Goal: Task Accomplishment & Management: Complete application form

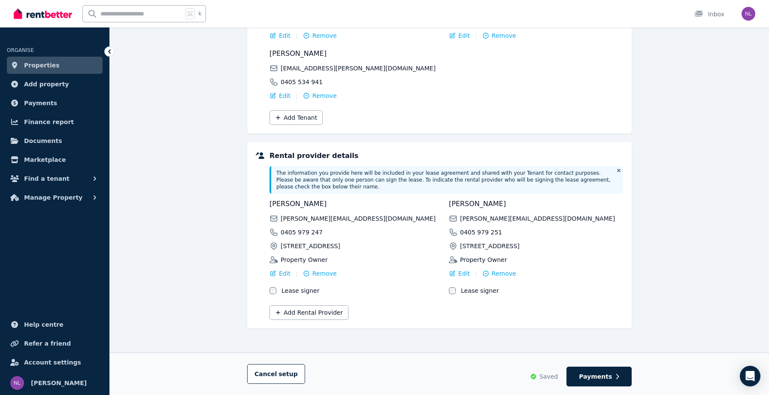
scroll to position [171, 0]
click at [610, 375] on span "Payments" at bounding box center [595, 376] width 33 height 9
select select "**********"
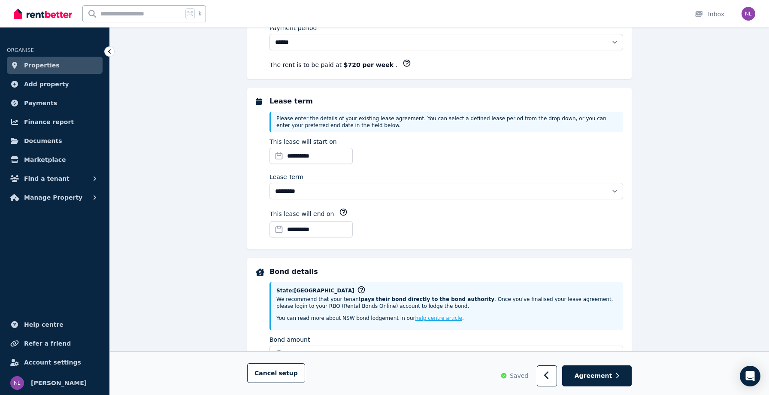
scroll to position [0, 0]
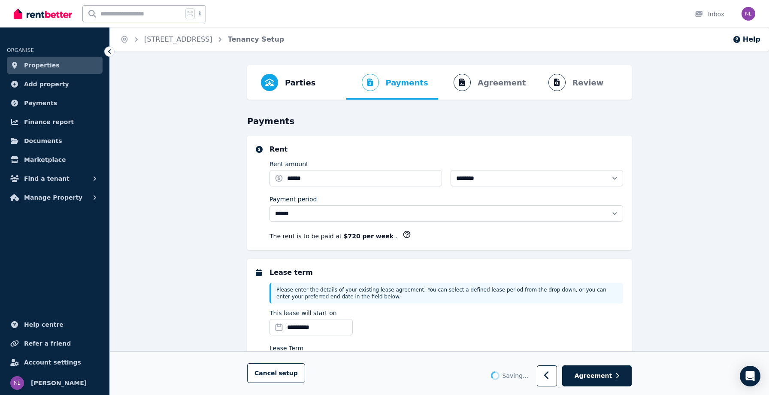
select select "**********"
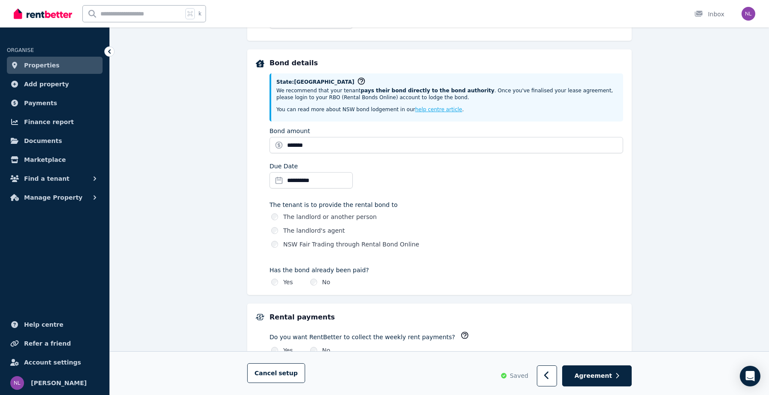
scroll to position [376, 0]
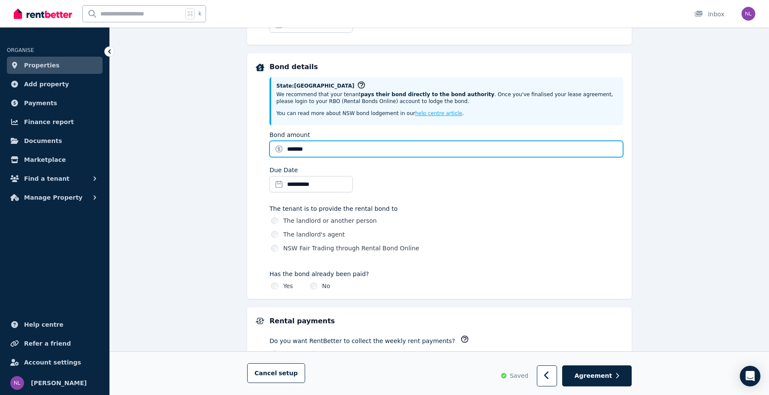
click at [290, 150] on input "*******" at bounding box center [445, 149] width 353 height 16
type input "*******"
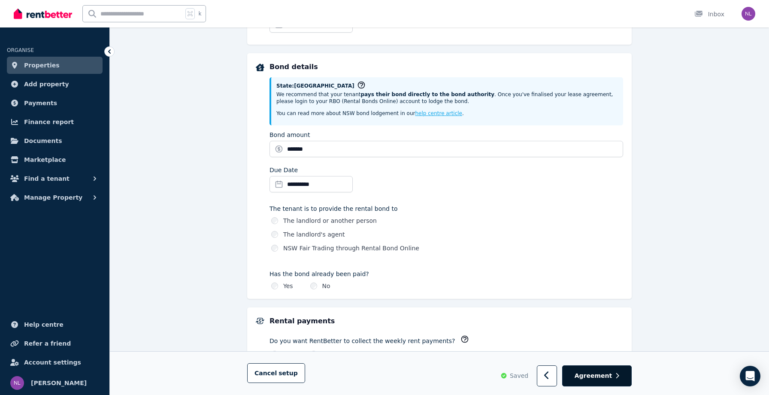
click at [594, 375] on span "Agreement" at bounding box center [593, 375] width 38 height 9
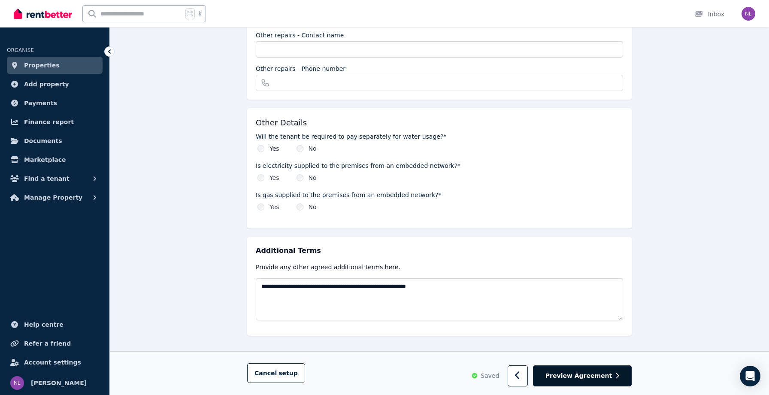
scroll to position [933, 0]
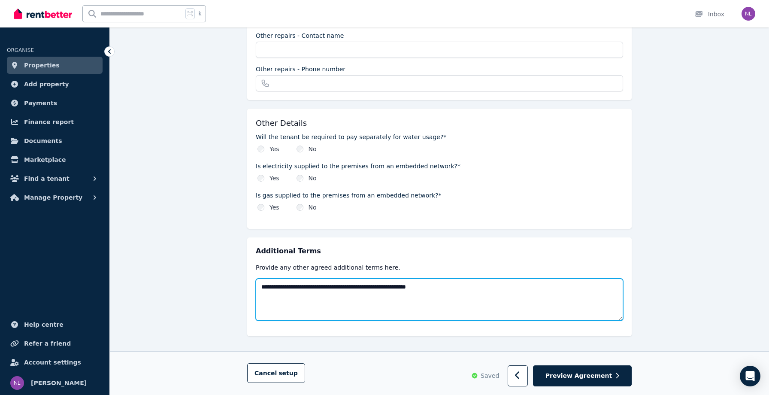
drag, startPoint x: 468, startPoint y: 282, endPoint x: 252, endPoint y: 278, distance: 216.7
click at [252, 278] on div "**********" at bounding box center [439, 286] width 384 height 99
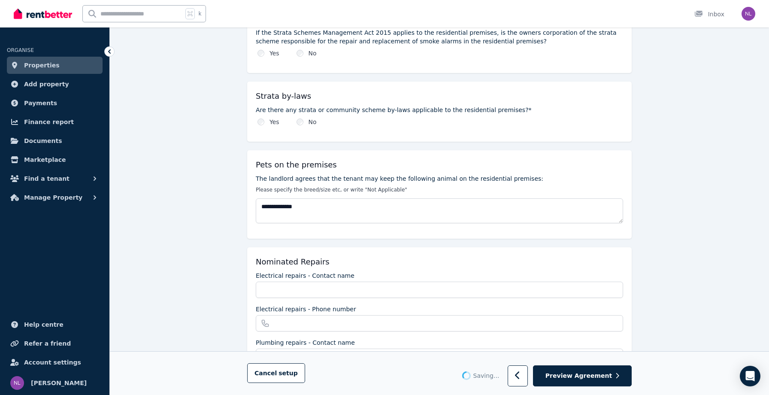
scroll to position [513, 0]
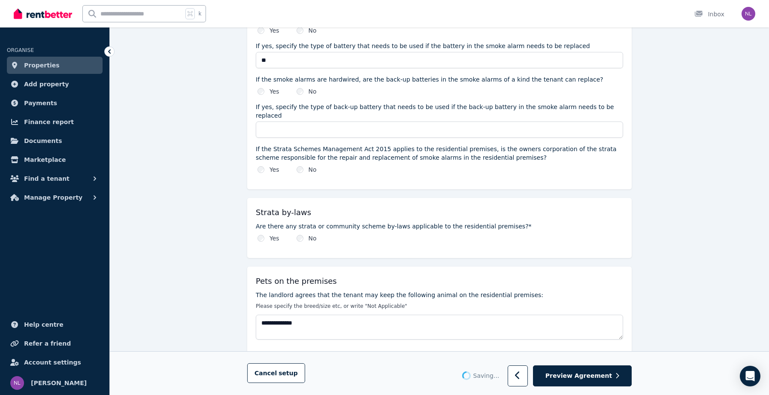
type textarea "**********"
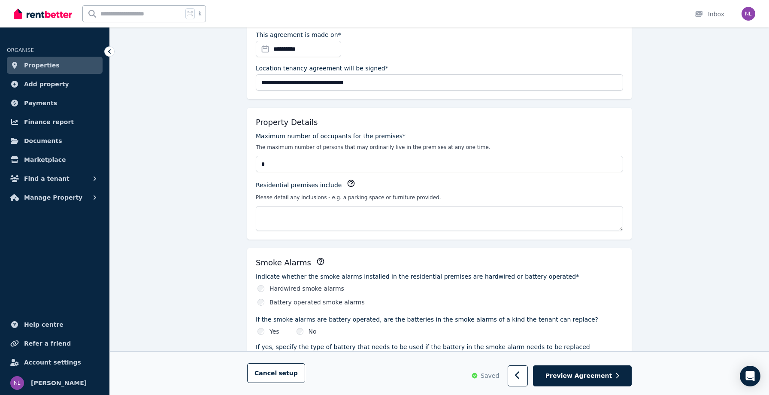
scroll to position [141, 0]
click at [580, 378] on span "Preview Agreement" at bounding box center [578, 375] width 66 height 9
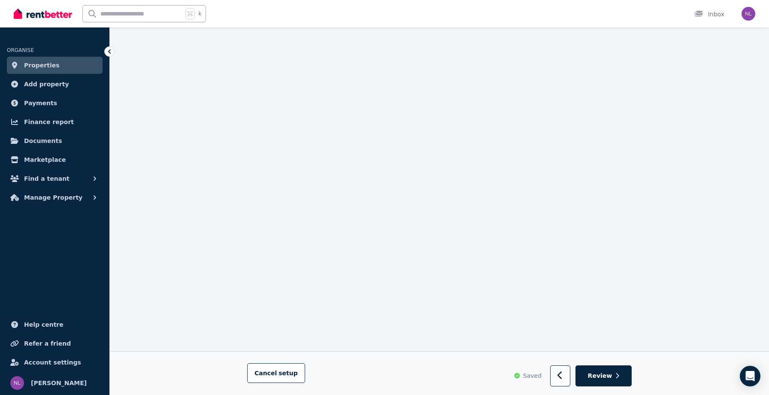
scroll to position [1282, 0]
click at [568, 374] on button "button" at bounding box center [560, 375] width 20 height 21
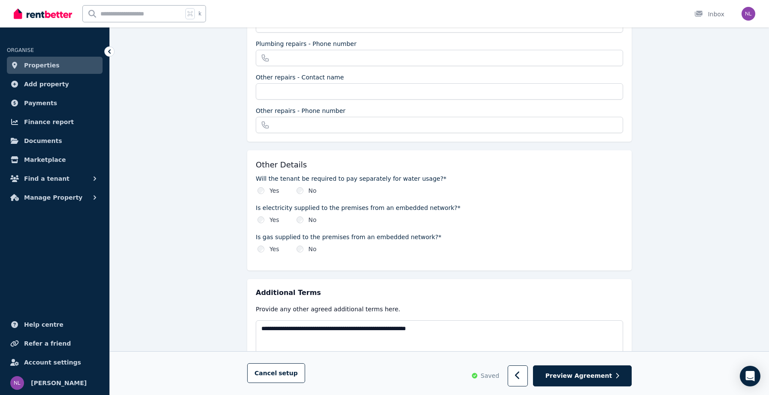
scroll to position [892, 0]
click at [528, 374] on button "button" at bounding box center [517, 375] width 20 height 21
select select "**********"
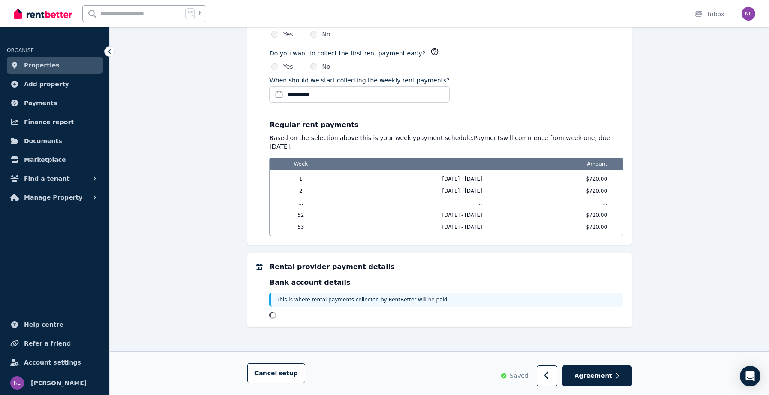
scroll to position [0, 0]
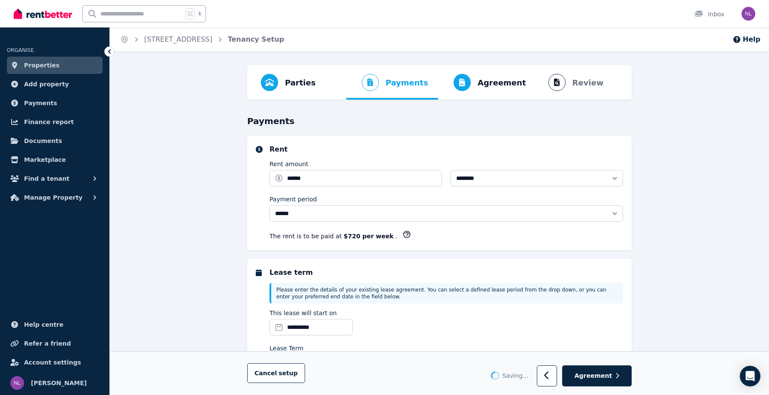
select select "**********"
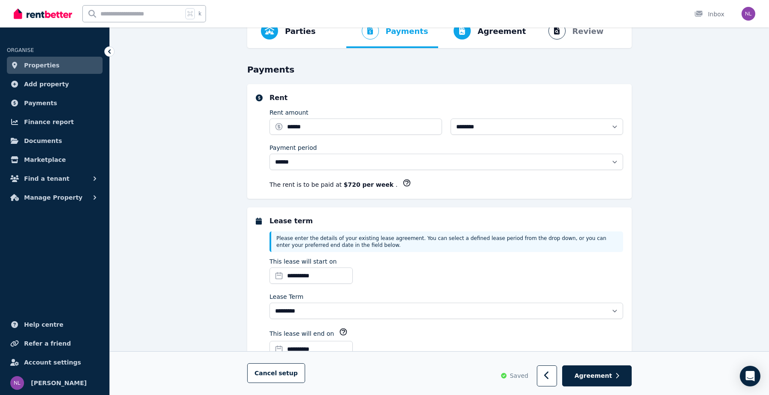
scroll to position [86, 0]
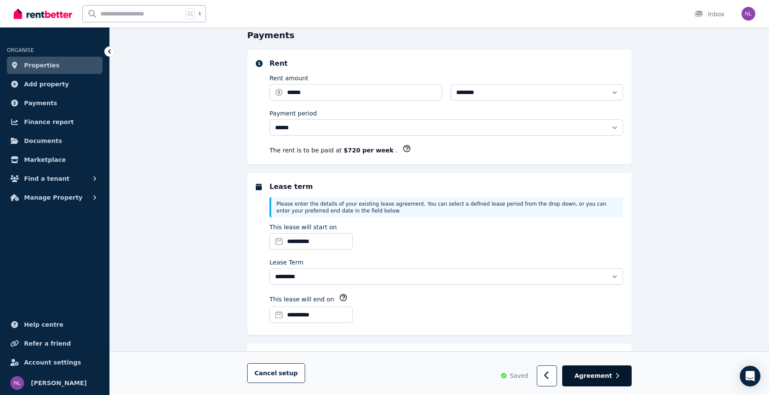
click at [597, 378] on span "Agreement" at bounding box center [593, 375] width 38 height 9
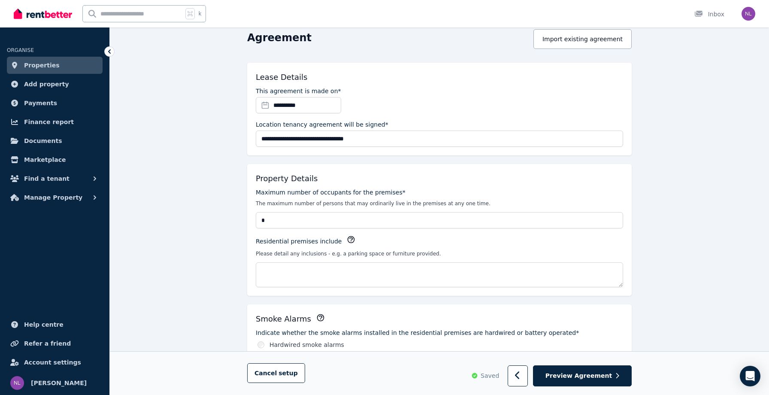
scroll to position [0, 0]
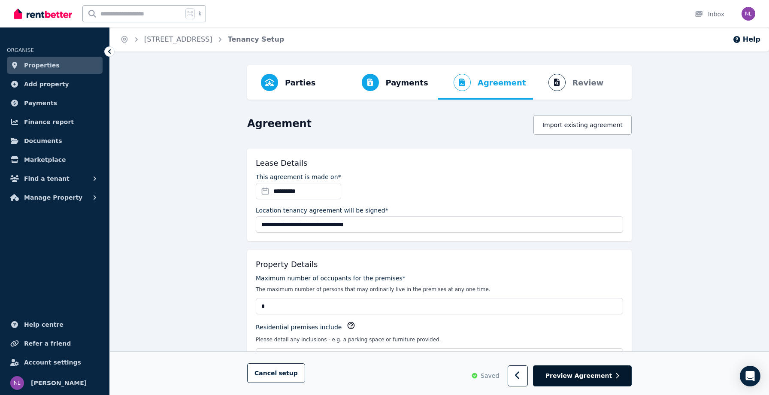
click at [597, 378] on span "Preview Agreement" at bounding box center [578, 375] width 66 height 9
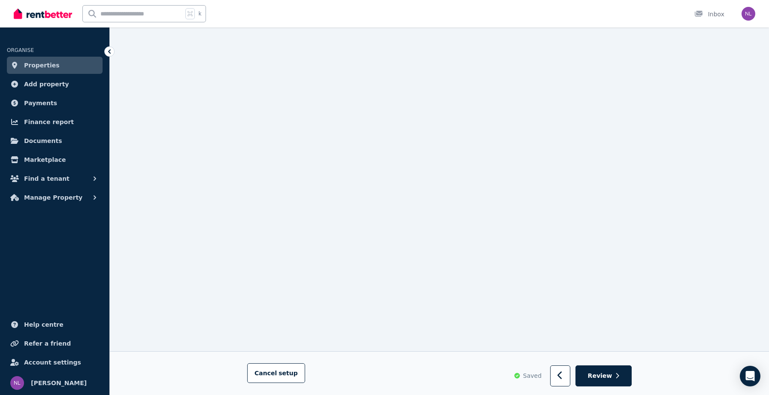
scroll to position [4592, 0]
click at [604, 373] on span "Review" at bounding box center [600, 375] width 24 height 9
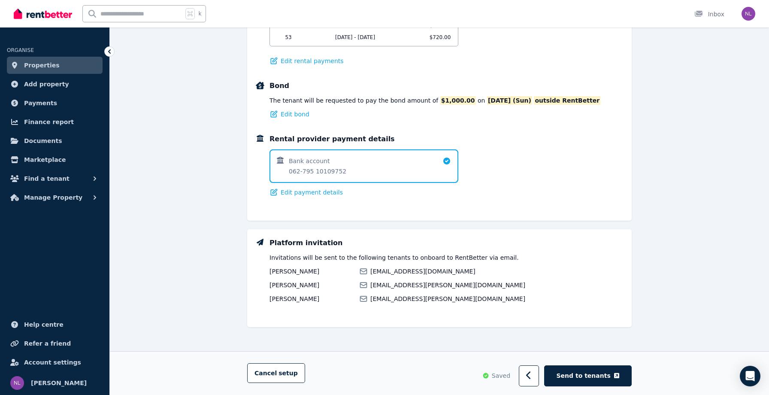
scroll to position [571, 0]
click at [581, 375] on span "Send to tenants" at bounding box center [583, 375] width 54 height 9
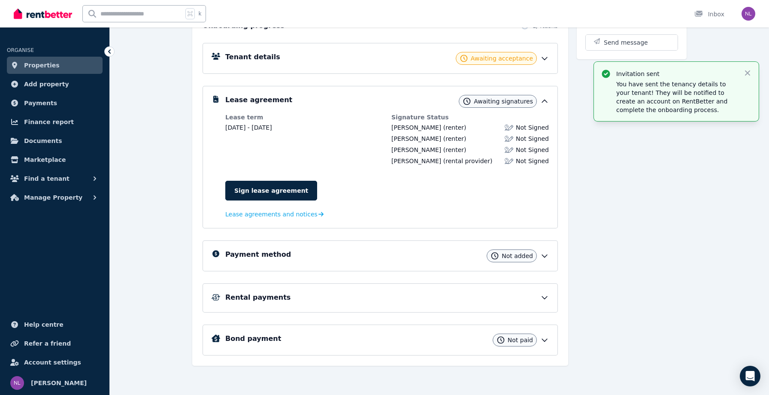
scroll to position [114, 0]
click at [746, 67] on div "Invitation sent You have sent the tenancy details to your tenant! They will be …" at bounding box center [676, 91] width 165 height 59
click at [749, 72] on icon "button" at bounding box center [747, 72] width 5 height 5
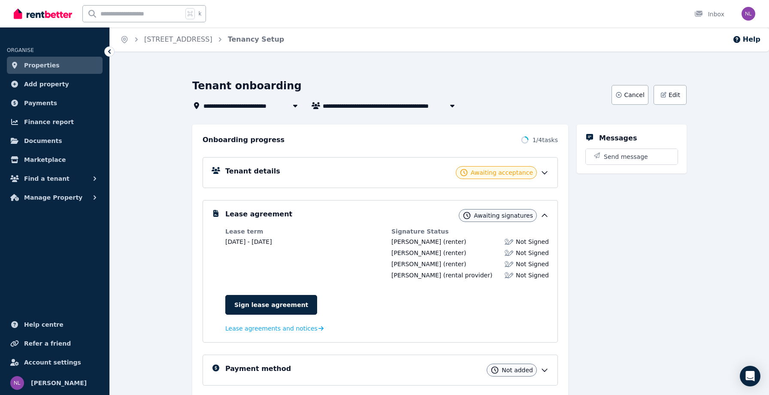
scroll to position [0, 0]
click at [545, 176] on icon at bounding box center [544, 172] width 9 height 9
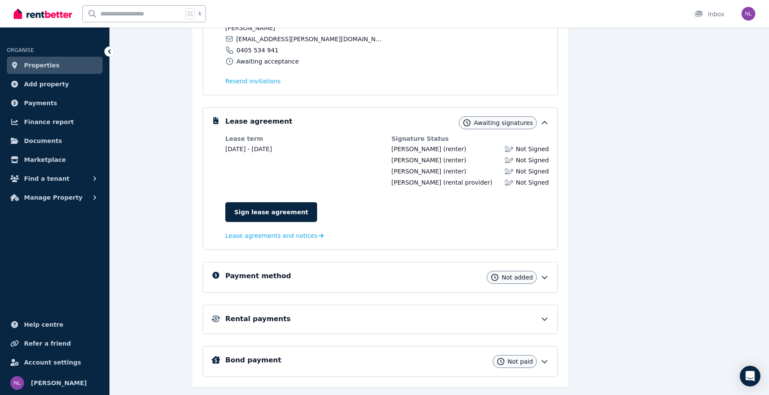
scroll to position [208, 0]
click at [290, 210] on link "Sign lease agreement" at bounding box center [271, 211] width 92 height 20
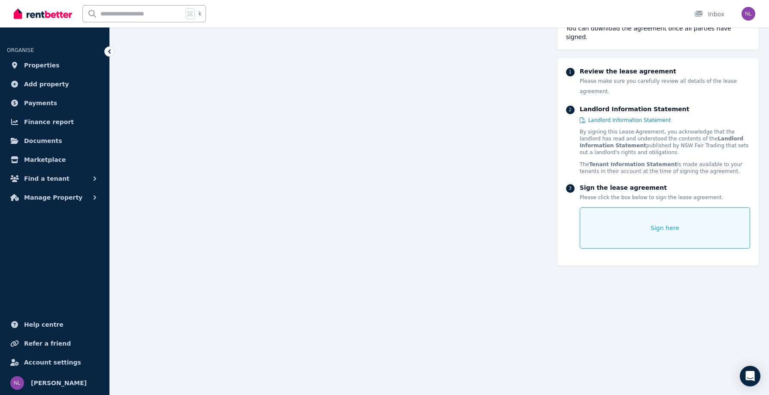
scroll to position [454, 0]
click at [631, 222] on div "Sign here" at bounding box center [665, 227] width 170 height 41
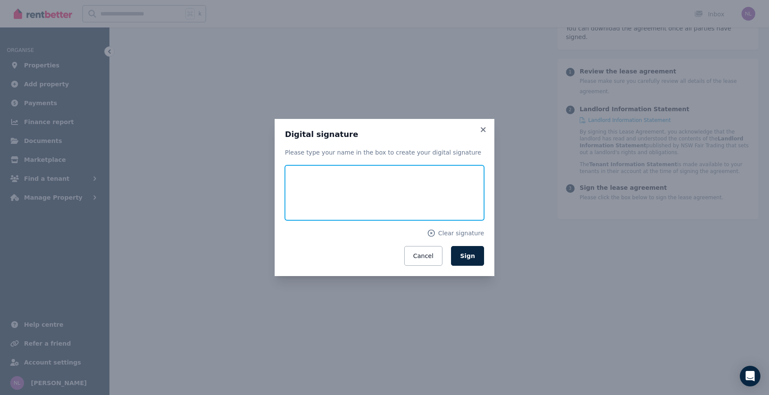
click at [344, 187] on input "text" at bounding box center [384, 192] width 199 height 55
type input "**********"
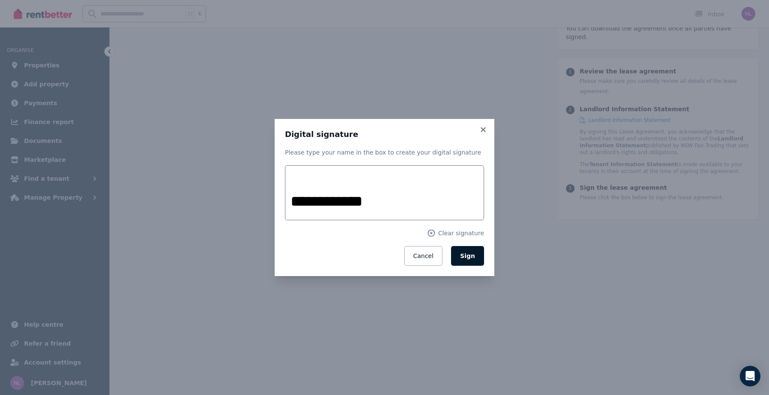
click at [472, 254] on span "Sign" at bounding box center [467, 255] width 15 height 7
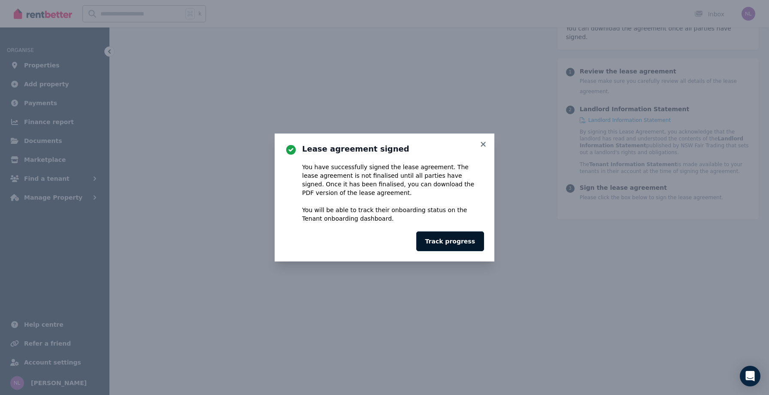
click at [462, 239] on button "Track progress" at bounding box center [450, 241] width 68 height 20
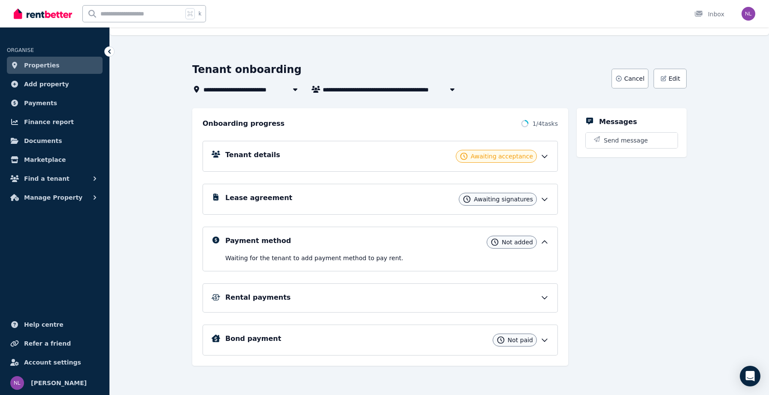
scroll to position [16, 0]
click at [547, 198] on icon at bounding box center [544, 199] width 5 height 3
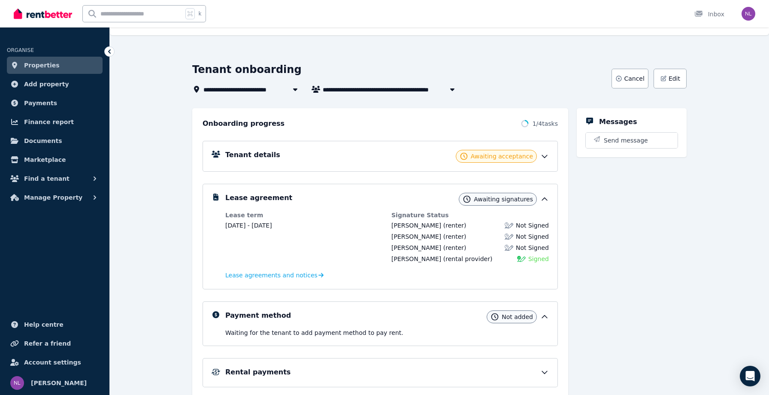
click at [546, 156] on icon at bounding box center [544, 156] width 5 height 3
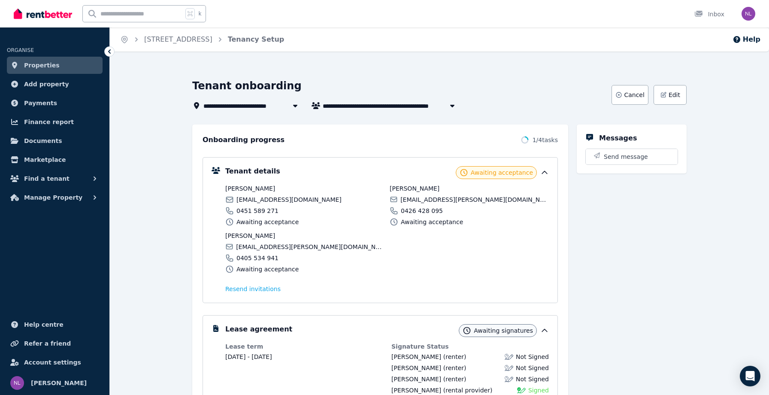
scroll to position [0, 0]
click at [293, 104] on icon at bounding box center [295, 105] width 9 height 7
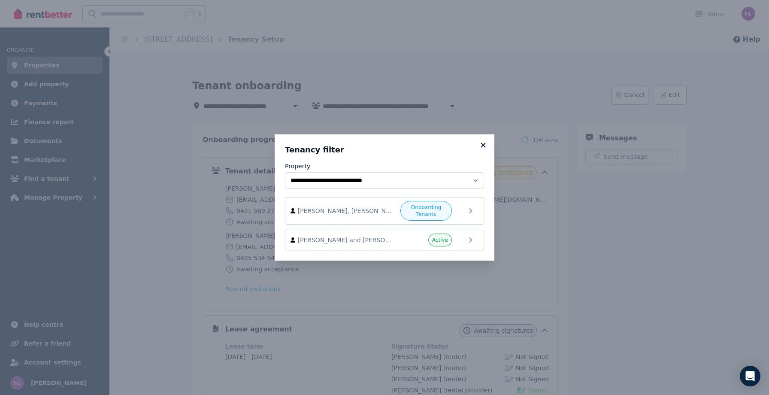
click at [483, 143] on icon at bounding box center [483, 145] width 9 height 8
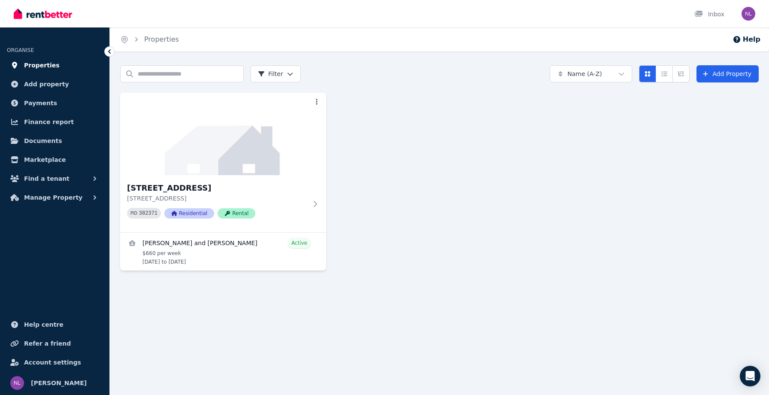
click at [45, 60] on span "Properties" at bounding box center [42, 65] width 36 height 10
click at [310, 200] on div "[STREET_ADDRESS] PID 382371 Residential Rental" at bounding box center [223, 203] width 206 height 57
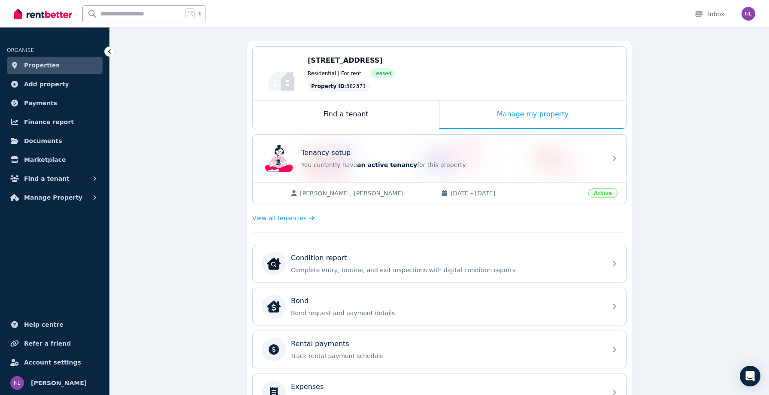
scroll to position [72, 0]
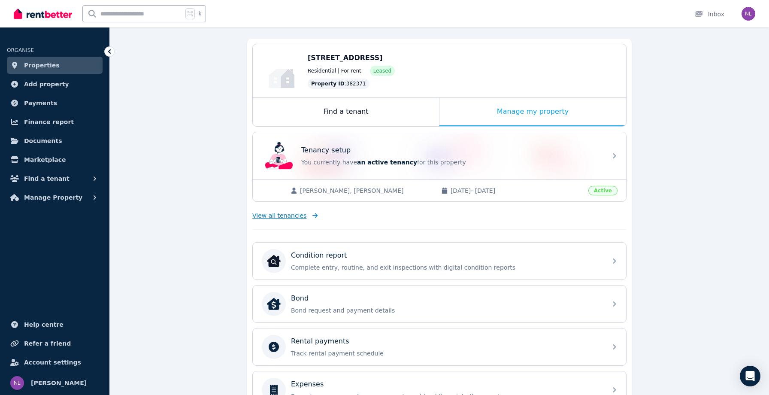
click at [271, 217] on span "View all tenancies" at bounding box center [279, 215] width 54 height 9
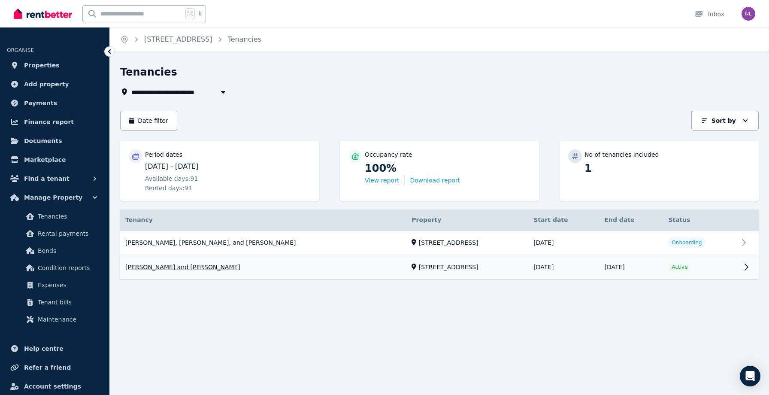
click at [740, 255] on link "View property details" at bounding box center [439, 267] width 638 height 24
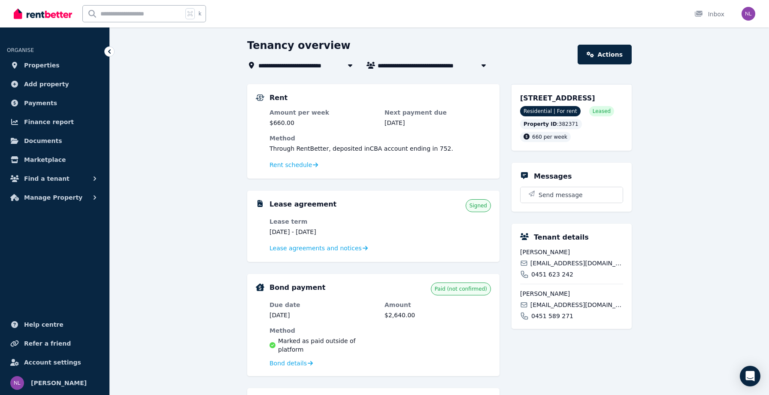
scroll to position [27, 0]
click at [480, 64] on icon "button" at bounding box center [483, 65] width 9 height 7
type input "**********"
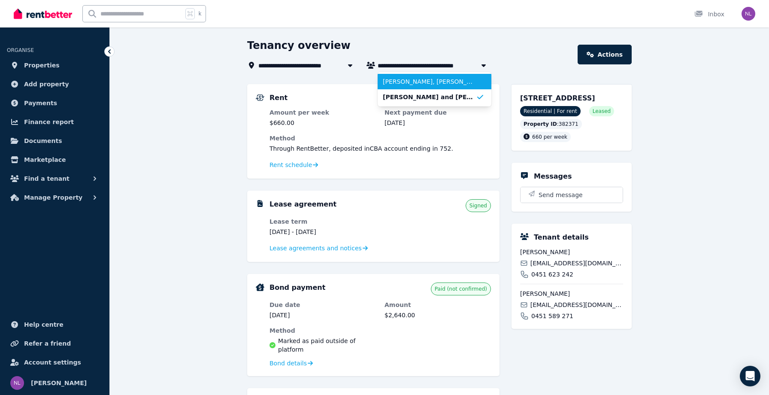
click at [459, 78] on span "[PERSON_NAME], [PERSON_NAME], and [PERSON_NAME]" at bounding box center [429, 81] width 93 height 9
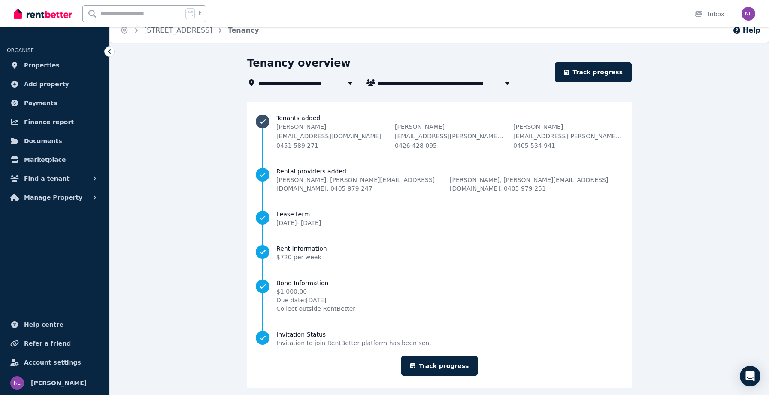
scroll to position [9, 0]
click at [452, 359] on link "Track progress" at bounding box center [439, 366] width 77 height 20
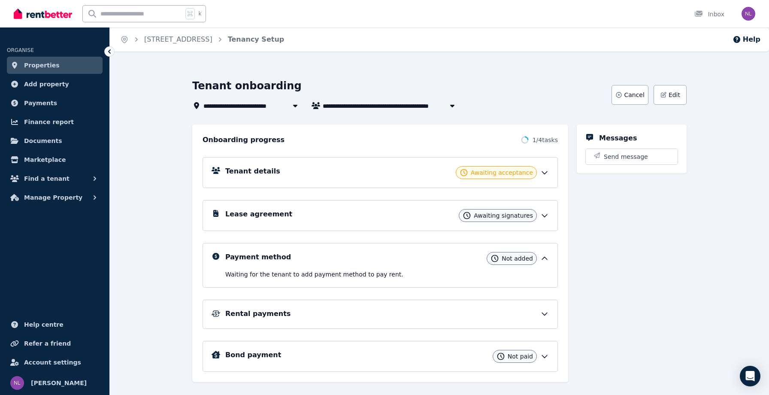
click at [544, 174] on icon at bounding box center [544, 172] width 9 height 9
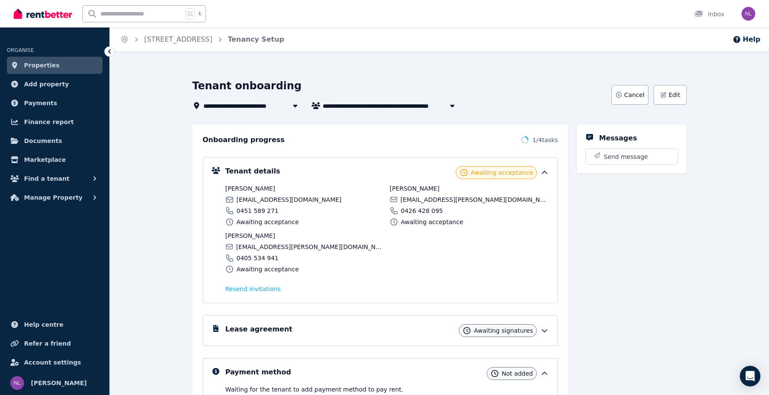
click at [544, 327] on icon at bounding box center [544, 330] width 9 height 9
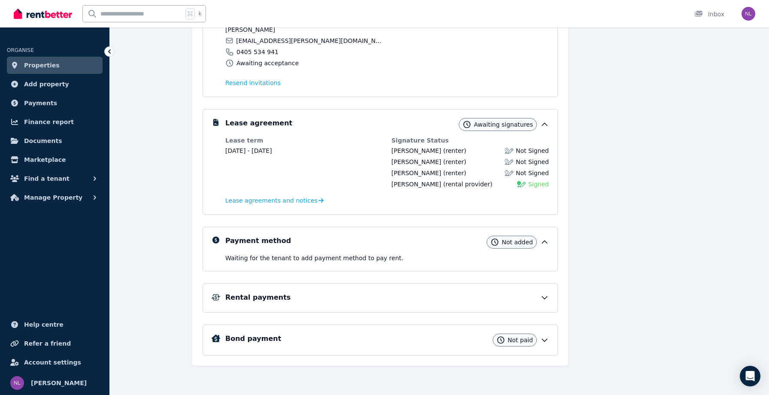
scroll to position [206, 0]
click at [542, 297] on icon at bounding box center [544, 297] width 9 height 9
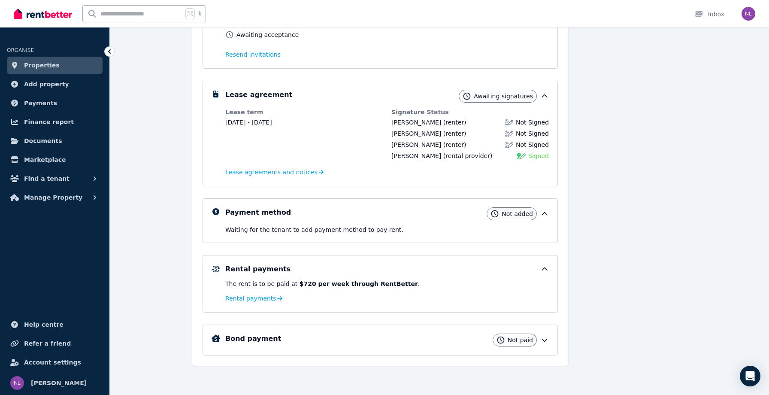
scroll to position [234, 0]
click at [544, 339] on icon at bounding box center [544, 339] width 9 height 9
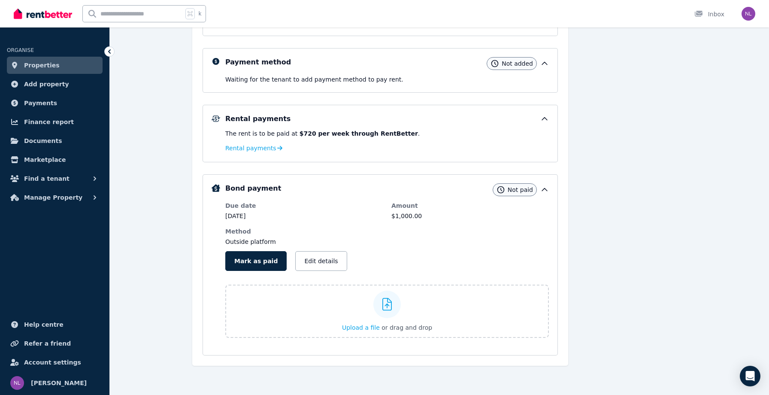
scroll to position [384, 0]
